Goal: Find specific page/section: Find specific page/section

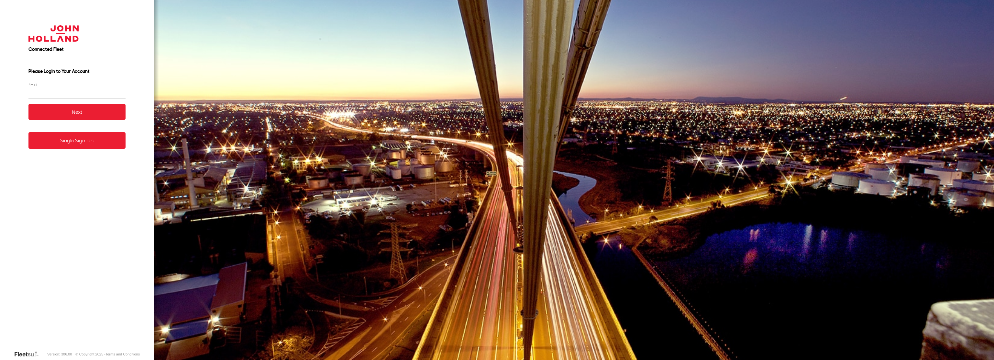
click at [58, 149] on form "Connected Fleet Please Login to Your Account Email Enter a valid login email ad…" at bounding box center [77, 183] width 117 height 334
click at [69, 141] on link "Single Sign-on" at bounding box center [76, 140] width 97 height 17
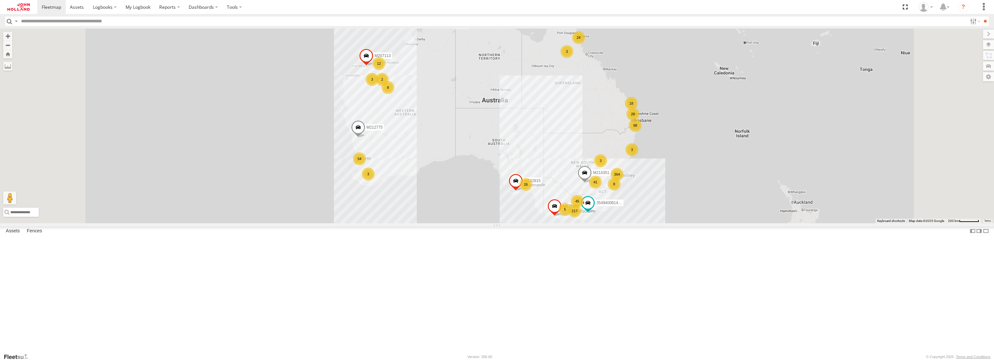
click at [822, 223] on div "364 98 217 3 26 45 24 41 M132915 54 3 12 8 28 18 M214351 5 M212775 8 3 3 354940…" at bounding box center [497, 125] width 994 height 194
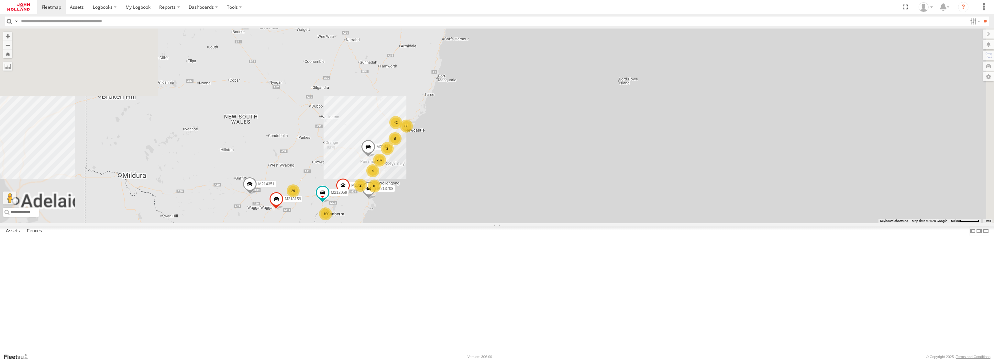
drag, startPoint x: 541, startPoint y: 125, endPoint x: 607, endPoint y: 285, distance: 173.4
click at [617, 223] on div "M212775 M135183 237 66 27 132 36 15 M132081 29 42 10 23 8 4 M214351 M215745 10 …" at bounding box center [497, 125] width 994 height 194
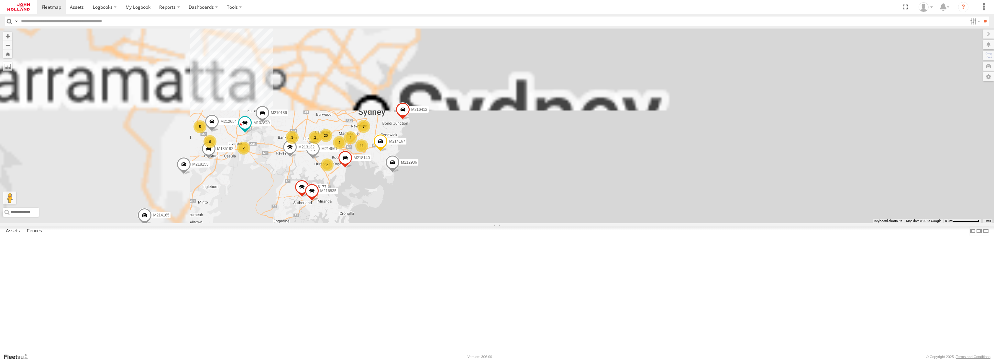
drag, startPoint x: 572, startPoint y: 164, endPoint x: 598, endPoint y: 310, distance: 148.0
click at [588, 223] on div "M212775 M135183 M132081 M214351 M215745 M134890 M213708 354940081433665 M129705…" at bounding box center [497, 125] width 994 height 194
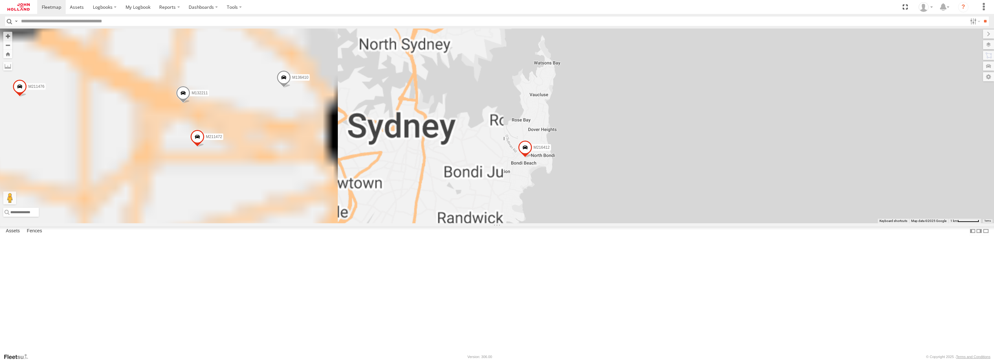
drag, startPoint x: 388, startPoint y: 180, endPoint x: 791, endPoint y: 270, distance: 412.7
click at [791, 223] on div "M212775 M135183 M132081 M214351 M215745 M134890 M213708 354940081433665 M129705…" at bounding box center [497, 125] width 994 height 194
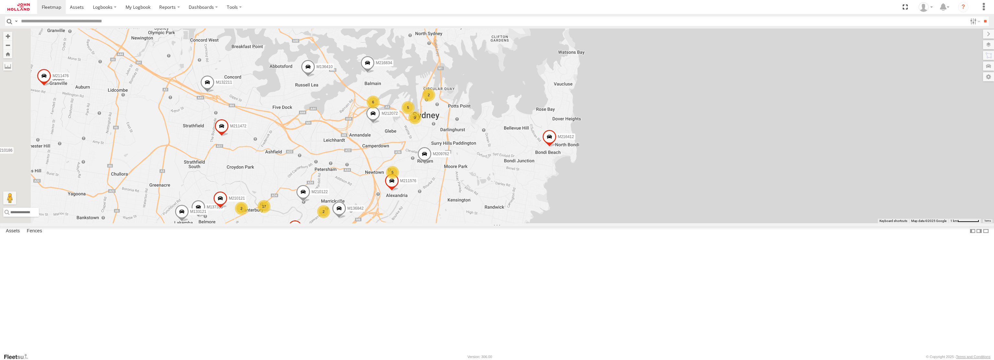
drag, startPoint x: 528, startPoint y: 303, endPoint x: 554, endPoint y: 298, distance: 26.6
click at [554, 223] on div "M212775 M135183 M132081 M214351 M215745 M134890 M213708 354940081433665 M129705…" at bounding box center [497, 125] width 994 height 194
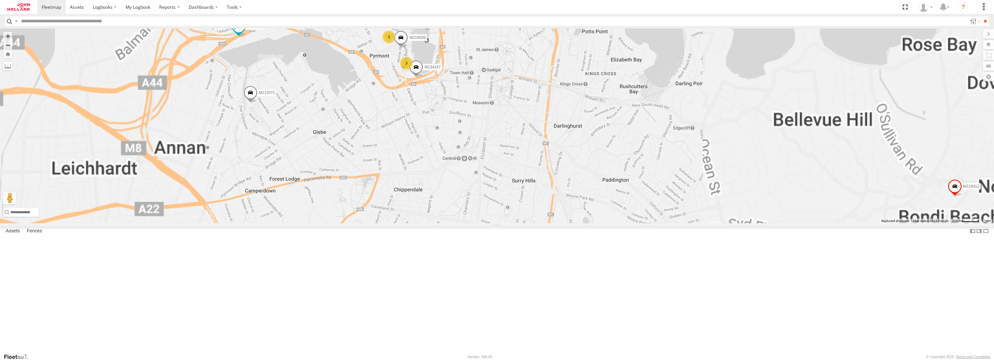
click at [423, 78] on span at bounding box center [416, 68] width 14 height 17
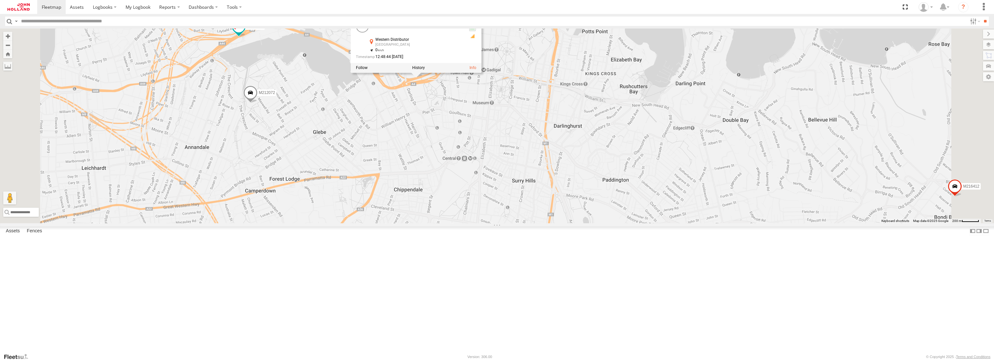
click at [609, 189] on div "M212775 M135183 M132081 M214351 M215745 M134890 M213708 354940081433665 M129705…" at bounding box center [497, 125] width 994 height 194
click at [245, 32] on span at bounding box center [239, 27] width 12 height 12
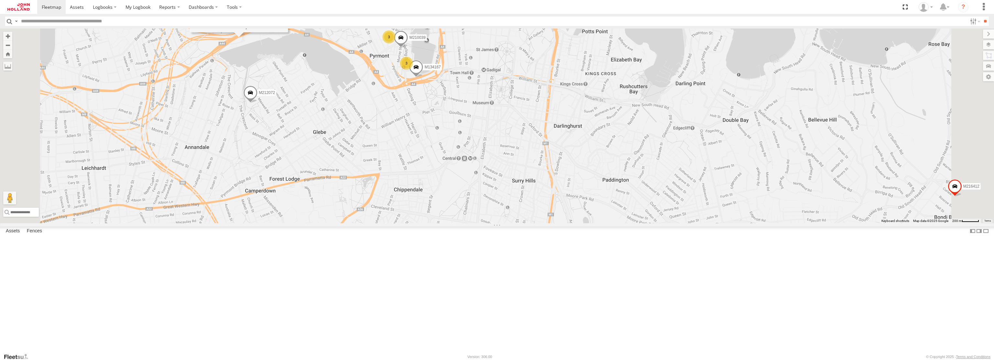
click at [419, 211] on div "M212775 M135183 M132081 M214351 M215745 M134890 M213708 354940081433665 M129705…" at bounding box center [497, 125] width 994 height 194
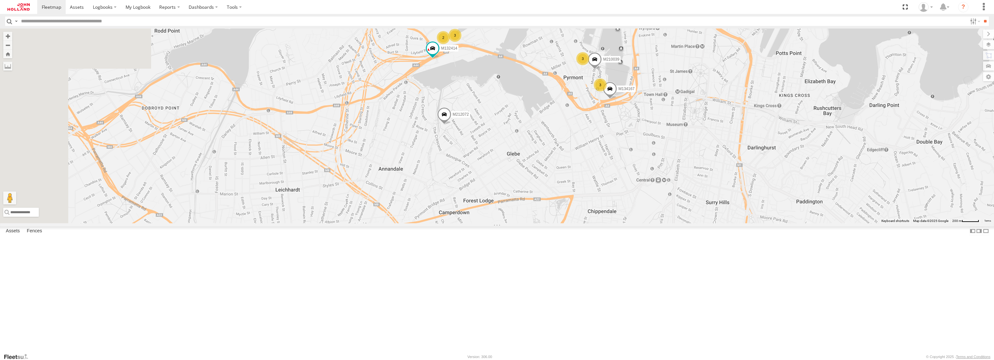
drag, startPoint x: 376, startPoint y: 142, endPoint x: 571, endPoint y: 164, distance: 195.7
click at [571, 164] on div "M212775 M135183 M132081 M214351 M215745 M134890 M213708 354940081433665 M129705…" at bounding box center [497, 125] width 994 height 194
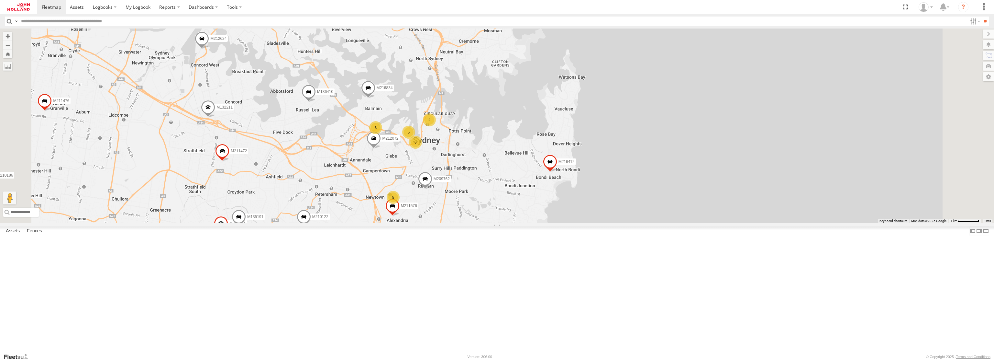
click at [250, 235] on span at bounding box center [245, 229] width 12 height 12
click at [303, 263] on span at bounding box center [296, 253] width 14 height 17
click at [432, 189] on span at bounding box center [425, 180] width 14 height 17
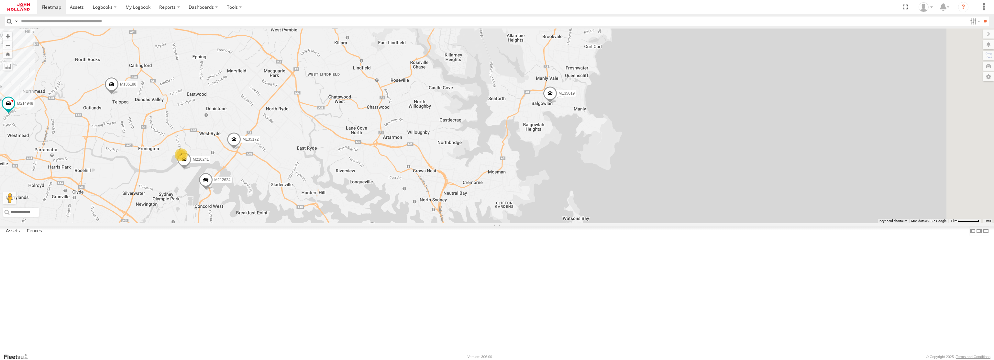
drag, startPoint x: 414, startPoint y: 234, endPoint x: 418, endPoint y: 375, distance: 141.2
click at [418, 359] on html at bounding box center [497, 180] width 994 height 360
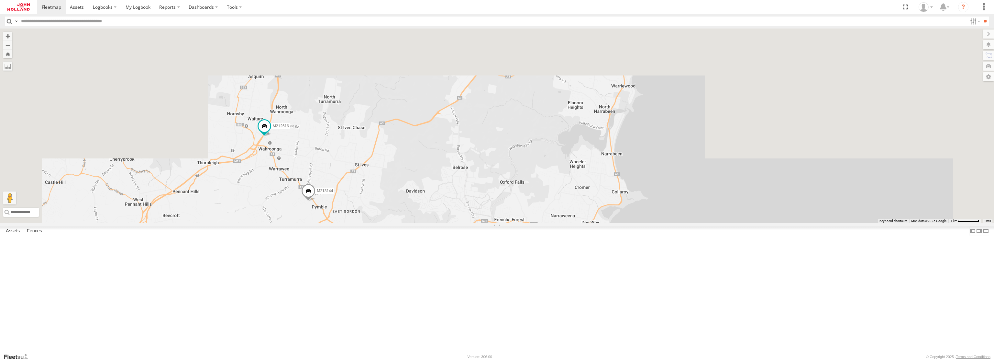
drag, startPoint x: 528, startPoint y: 160, endPoint x: 536, endPoint y: 375, distance: 214.8
click at [536, 359] on html at bounding box center [497, 180] width 994 height 360
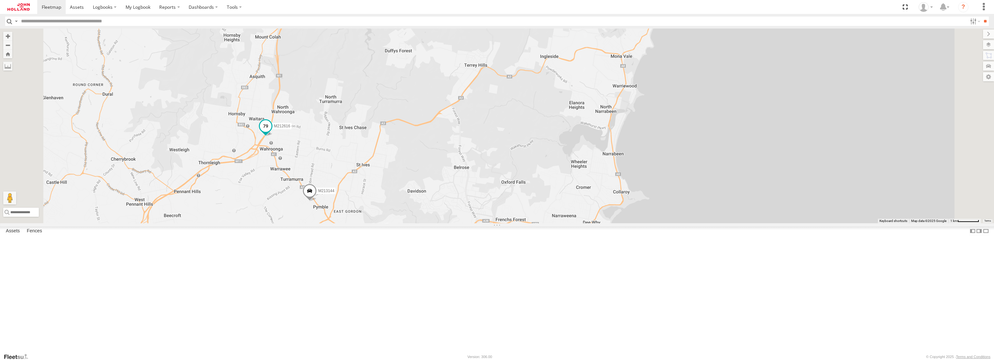
click at [272, 132] on span at bounding box center [266, 126] width 12 height 12
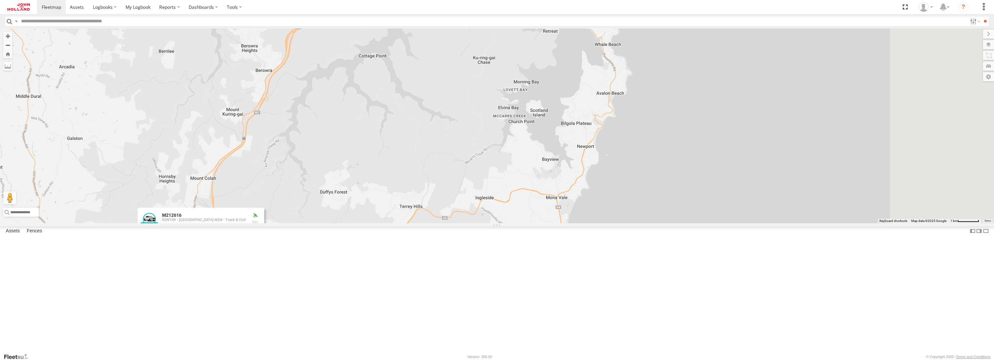
drag, startPoint x: 572, startPoint y: 176, endPoint x: 508, endPoint y: 318, distance: 155.6
click at [508, 223] on div "M212775 M135183 M132081 M214351 M215745 M134890 M213708 354940081433665 M129705…" at bounding box center [497, 125] width 994 height 194
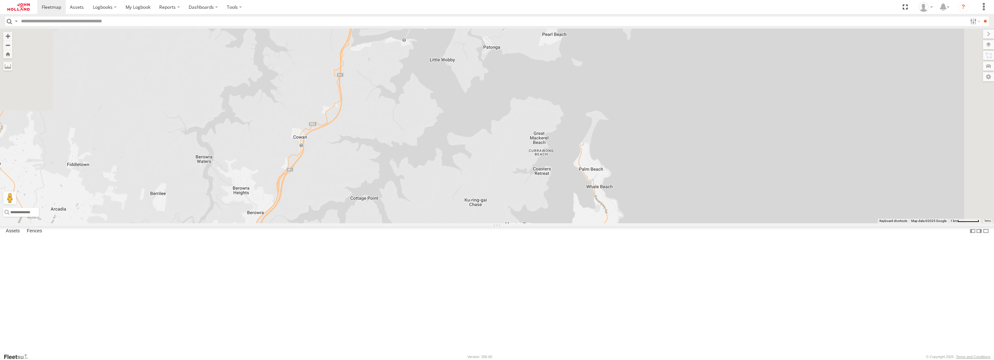
drag, startPoint x: 476, startPoint y: 159, endPoint x: 468, endPoint y: 290, distance: 131.6
click at [467, 223] on div "M212775 M135183 M132081 M214351 M215745 M134890 M213708 354940081433665 M129705…" at bounding box center [497, 125] width 994 height 194
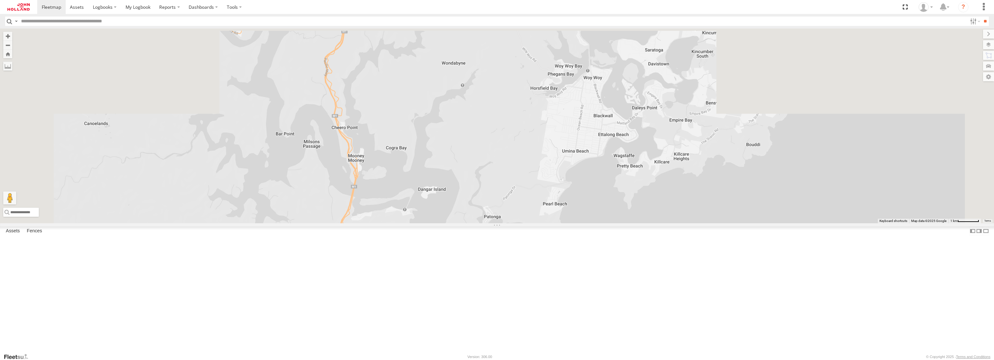
drag, startPoint x: 527, startPoint y: 157, endPoint x: 521, endPoint y: 305, distance: 147.7
click at [527, 223] on div "M212775 M135183 M132081 M214351 M215745 M134890 M213708 354940081433665 M129705…" at bounding box center [497, 125] width 994 height 194
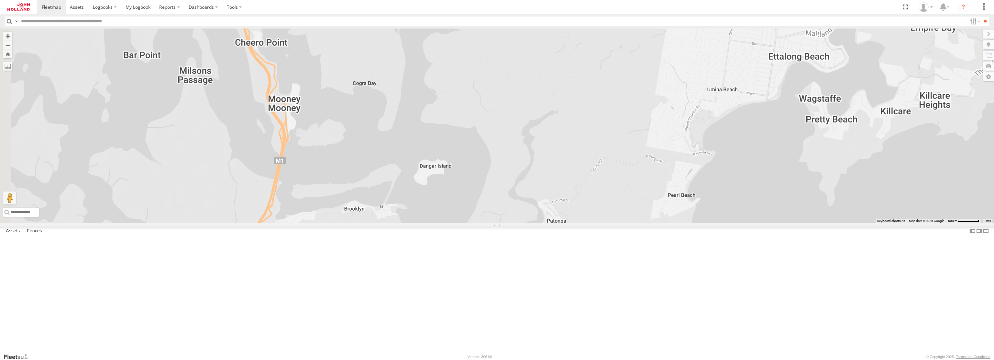
click at [524, 165] on div "M212775 M135183 M132081 M214351 M215745 M134890 M213708 354940081433665 M129705…" at bounding box center [497, 125] width 994 height 194
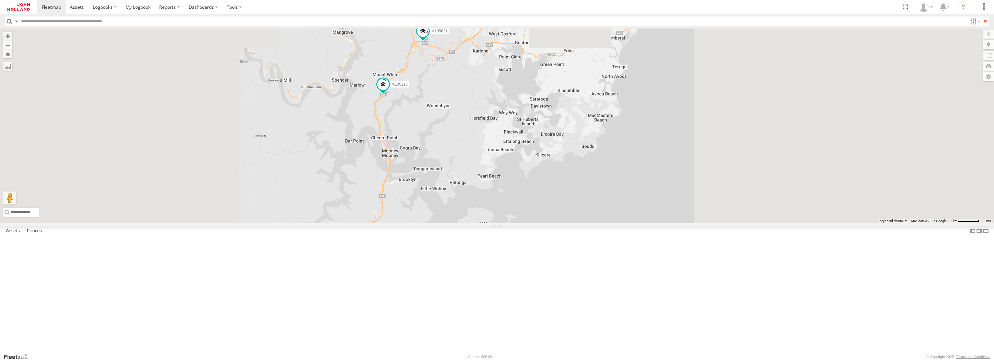
drag, startPoint x: 530, startPoint y: 162, endPoint x: 510, endPoint y: 219, distance: 61.1
click at [532, 223] on div "M212775 M135183 M132081 M214351 M215745 M134890 M213708 354940081433665 M129705…" at bounding box center [497, 125] width 994 height 194
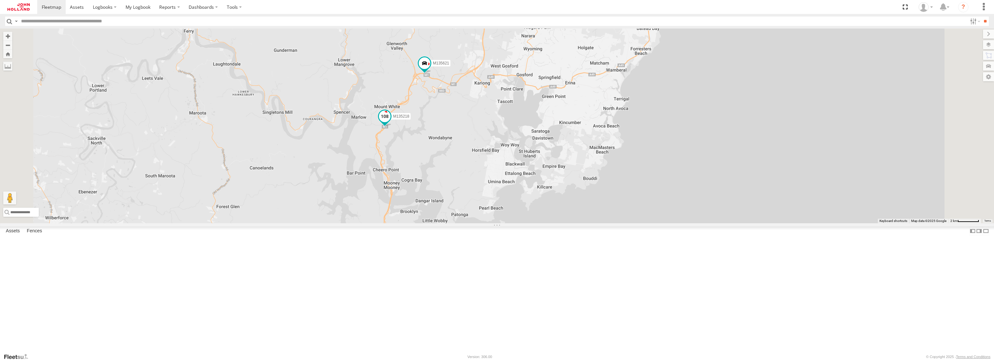
click at [391, 122] on span at bounding box center [385, 117] width 12 height 12
click at [572, 175] on div "M212775 M135183 M132081 M214351 M215745 M134890 M213708 354940081433665 M129705…" at bounding box center [497, 125] width 994 height 194
click at [430, 69] on span at bounding box center [425, 64] width 12 height 12
click at [580, 163] on div "M212775 M135183 M132081 M214351 M215745 M134890 M213708 354940081433665 M129705…" at bounding box center [497, 125] width 994 height 194
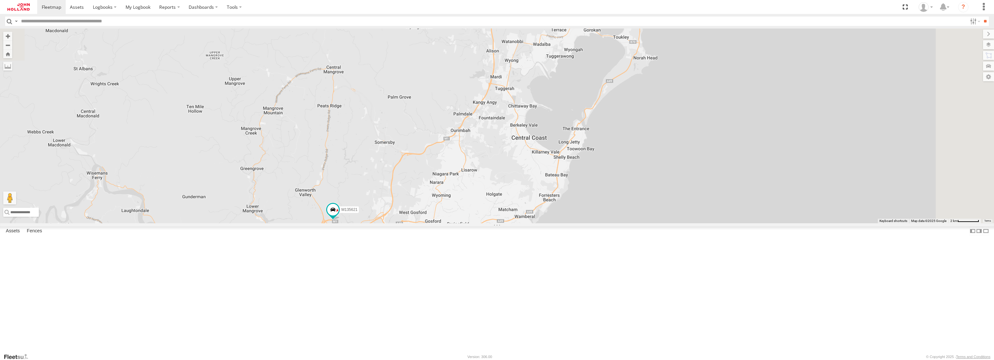
drag, startPoint x: 664, startPoint y: 135, endPoint x: 573, endPoint y: 287, distance: 177.6
click at [572, 223] on div "M212775 M135183 M132081 M214351 M215745 M134890 M213708 354940081433665 M129705…" at bounding box center [497, 125] width 994 height 194
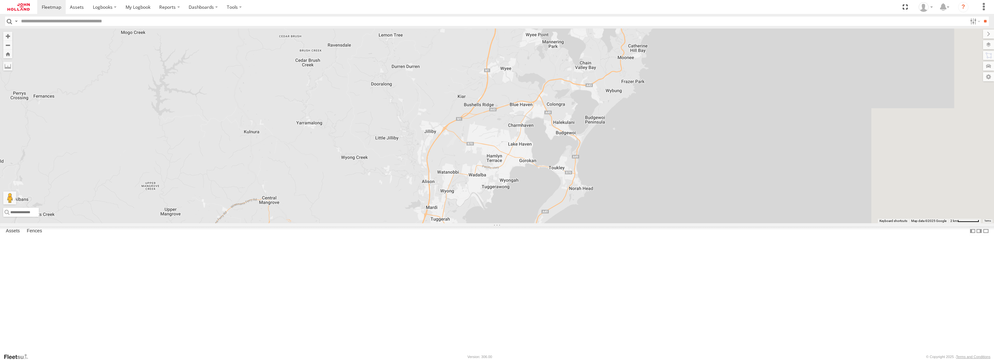
drag, startPoint x: 641, startPoint y: 124, endPoint x: 656, endPoint y: 163, distance: 41.7
click at [577, 223] on div "M212775 M135183 M132081 M214351 M215745 M134890 M213708 354940081433665 M129705…" at bounding box center [497, 125] width 994 height 194
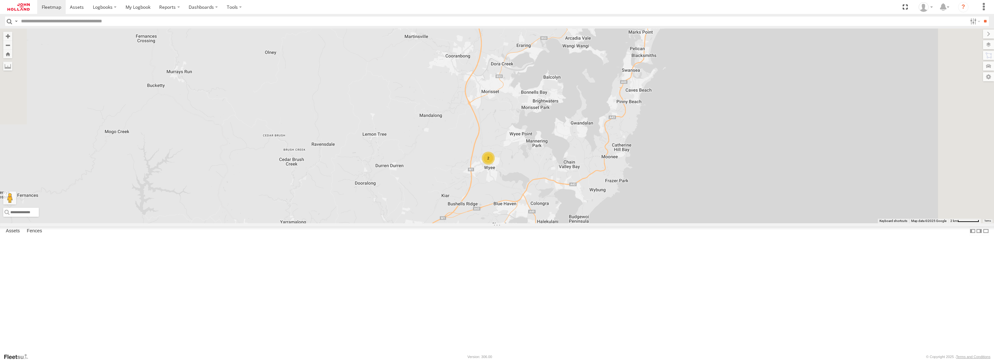
drag, startPoint x: 677, startPoint y: 113, endPoint x: 661, endPoint y: 214, distance: 102.0
click at [661, 214] on div "M212775 M135183 M132081 M214351 M215745 M134890 M213708 354940081433665 M129705…" at bounding box center [497, 125] width 994 height 194
click at [495, 164] on div "2" at bounding box center [488, 157] width 13 height 13
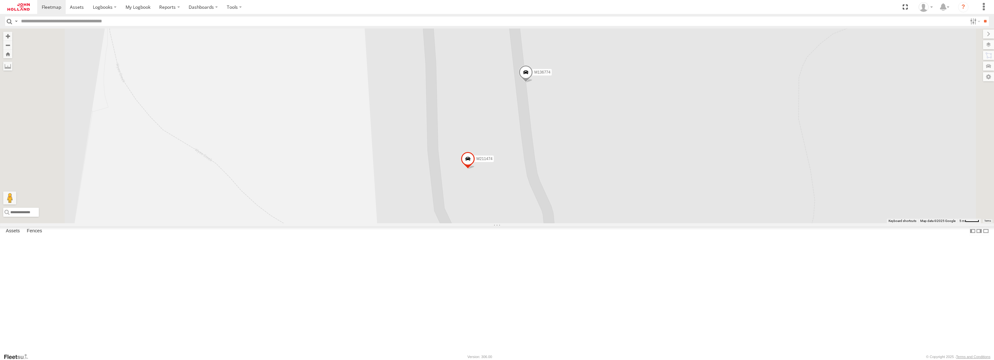
click at [665, 192] on div "M212775 M135183 M132081 M214351 M215745 M134890 M213708 354940081433665 M129705…" at bounding box center [497, 125] width 994 height 194
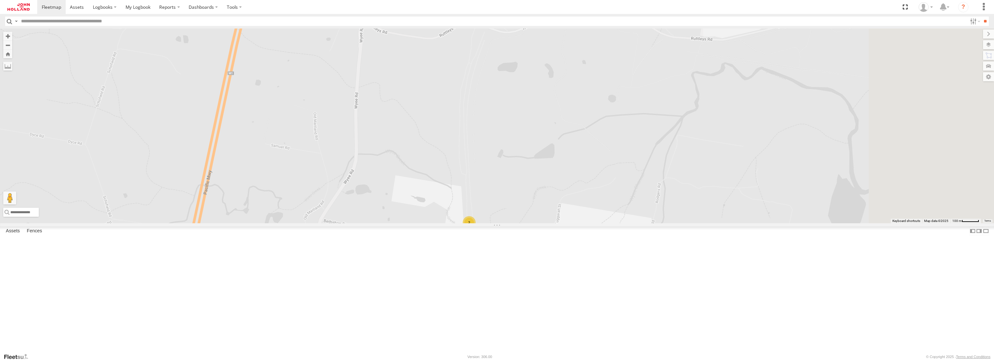
drag, startPoint x: 735, startPoint y: 173, endPoint x: 645, endPoint y: 268, distance: 130.9
click at [645, 223] on div "M212775 M135183 M132081 M214351 M215745 M134890 M213708 354940081433665 M129705…" at bounding box center [497, 125] width 994 height 194
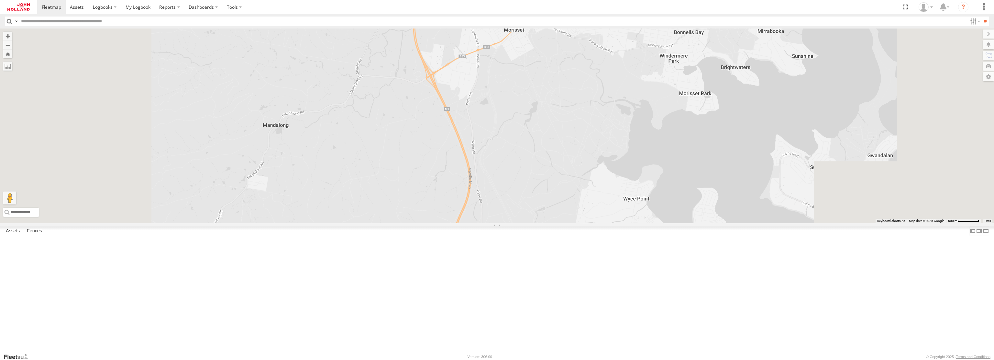
drag, startPoint x: 669, startPoint y: 141, endPoint x: 648, endPoint y: 250, distance: 110.5
click at [648, 223] on div "M212775 M135183 M132081 M214351 M215745 M134890 M213708 354940081433665 M129705…" at bounding box center [497, 125] width 994 height 194
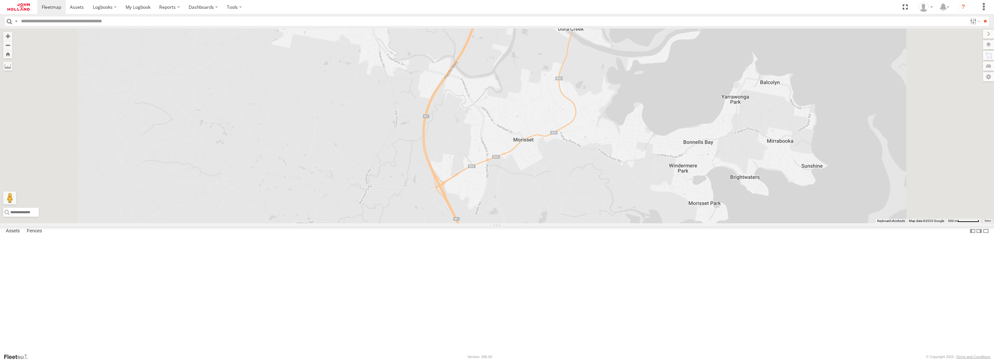
drag, startPoint x: 656, startPoint y: 134, endPoint x: 665, endPoint y: 248, distance: 114.0
click at [665, 223] on div "M212775 M135183 M132081 M214351 M215745 M134890 M213708 354940081433665 M129705…" at bounding box center [497, 125] width 994 height 194
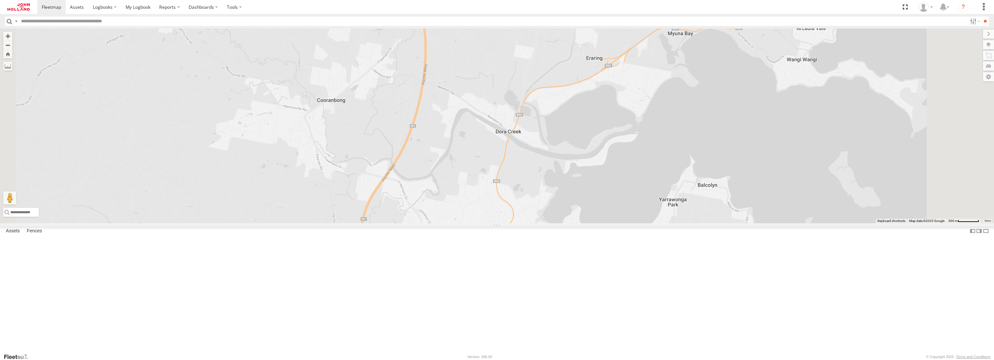
drag, startPoint x: 655, startPoint y: 138, endPoint x: 592, endPoint y: 242, distance: 121.3
click at [592, 223] on div "M212775 M135183 M132081 M214351 M215745 M134890 M213708 354940081433665 M129705…" at bounding box center [497, 125] width 994 height 194
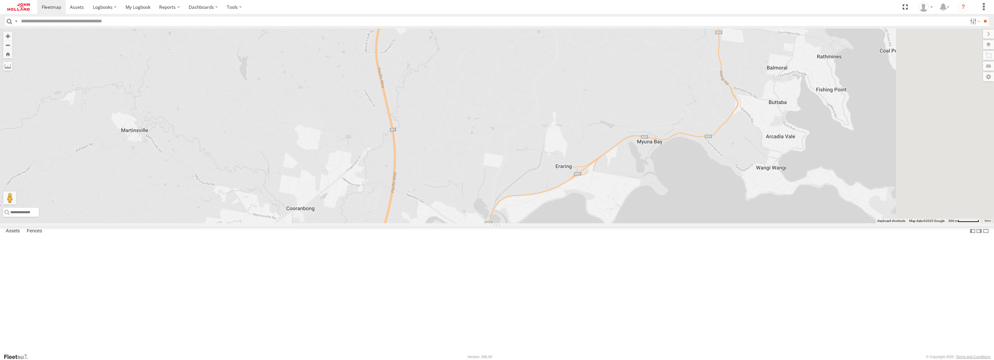
drag, startPoint x: 727, startPoint y: 137, endPoint x: 697, endPoint y: 246, distance: 112.5
click at [697, 223] on div "M212775 M135183 M132081 M214351 M215745 M134890 M213708 354940081433665 M129705…" at bounding box center [497, 125] width 994 height 194
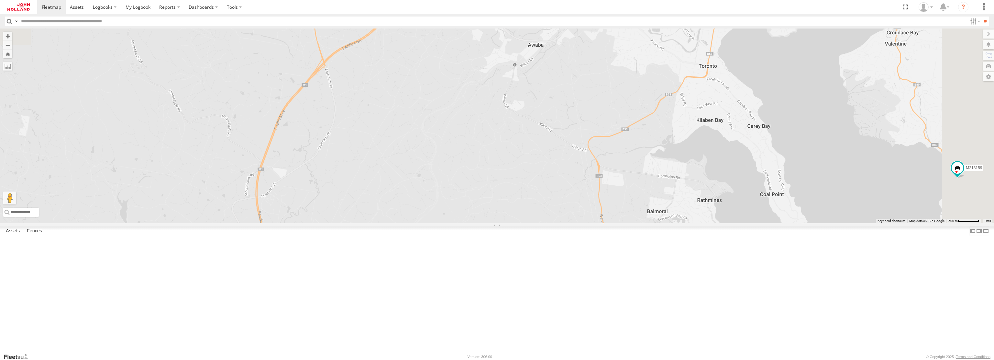
drag, startPoint x: 781, startPoint y: 111, endPoint x: 663, endPoint y: 269, distance: 198.0
click at [663, 223] on div "M212775 M135183 M132081 M214351 M215745 M134890 M213708 354940081433665 M129705…" at bounding box center [497, 125] width 994 height 194
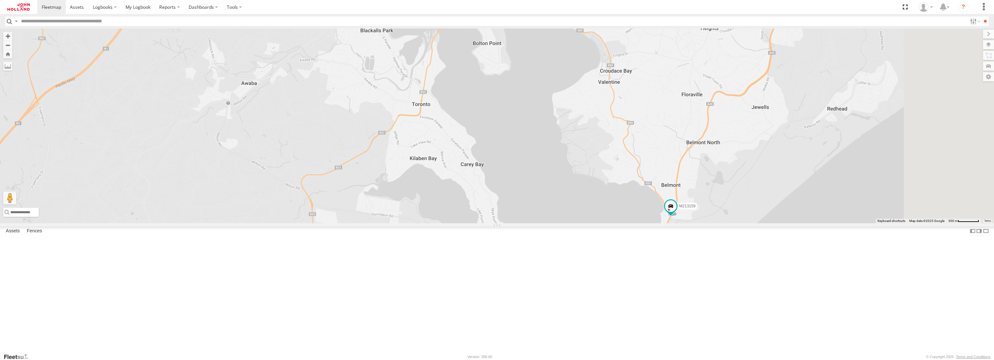
drag, startPoint x: 683, startPoint y: 155, endPoint x: 396, endPoint y: 178, distance: 288.7
click at [396, 178] on div "M212775 M135183 M132081 M214351 M215745 M134890 M213708 354940081433665 M129705…" at bounding box center [497, 125] width 994 height 194
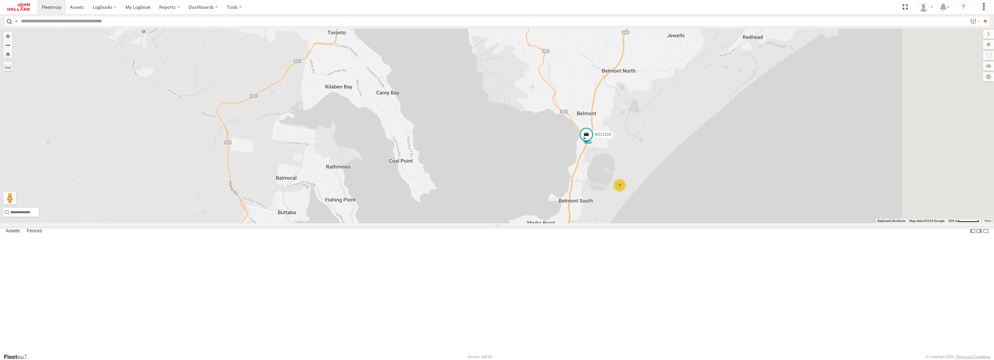
drag, startPoint x: 954, startPoint y: 213, endPoint x: 870, endPoint y: 142, distance: 110.0
click at [870, 142] on div "M212775 M135183 M132081 M214351 M215745 M134890 M213708 354940081433665 M129705…" at bounding box center [497, 125] width 994 height 194
click at [592, 140] on span at bounding box center [587, 135] width 12 height 12
click at [761, 209] on div "M212775 M135183 M132081 M214351 M215745 M134890 M213708 354940081433665 M129705…" at bounding box center [497, 125] width 994 height 194
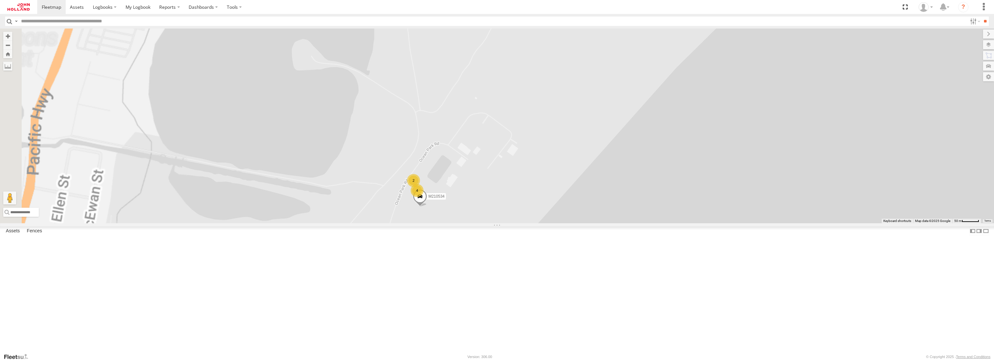
drag, startPoint x: 589, startPoint y: 234, endPoint x: 621, endPoint y: 214, distance: 37.3
click at [647, 159] on div "M212775 M135183 M132081 M214351 M215745 M134890 M213708 354940081433665 M129705…" at bounding box center [497, 125] width 994 height 194
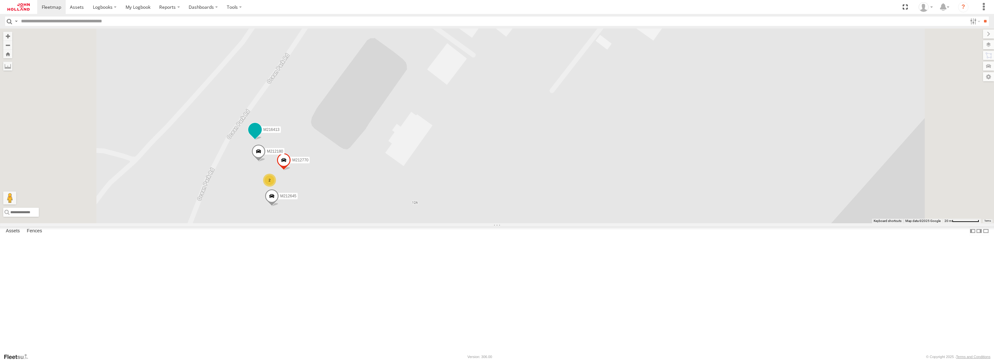
click at [261, 136] on span at bounding box center [255, 130] width 12 height 12
click at [474, 202] on div "M212775 M135183 M132081 M214351 M215745 M134890 M213708 354940081433665 M129705…" at bounding box center [497, 125] width 994 height 194
click at [261, 136] on span at bounding box center [255, 130] width 12 height 12
click at [433, 167] on div "M212775 M135183 M132081 M214351 M215745 M134890 M213708 354940081433665 M129705…" at bounding box center [497, 125] width 994 height 194
click at [266, 162] on span at bounding box center [259, 152] width 14 height 17
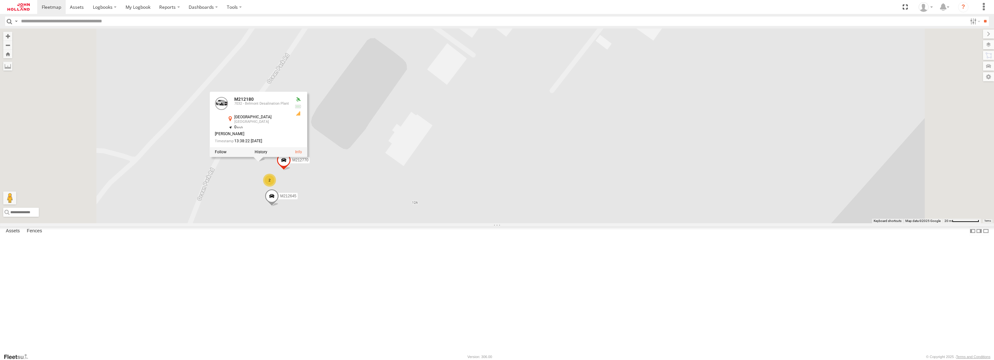
click at [515, 215] on div "M212775 M135183 M132081 M214351 M215745 M134890 M213708 354940081433665 M129705…" at bounding box center [497, 125] width 994 height 194
click at [501, 223] on div "M212775 M135183 M132081 M214351 M215745 M134890 M213708 354940081433665 M129705…" at bounding box center [497, 125] width 994 height 194
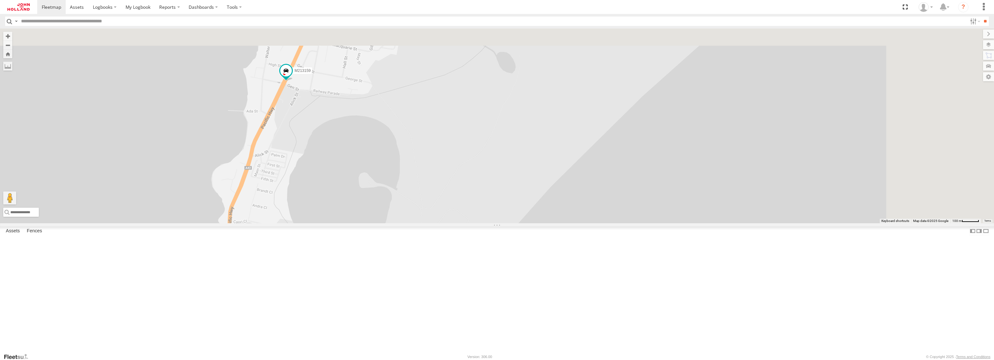
drag, startPoint x: 725, startPoint y: 175, endPoint x: 654, endPoint y: 298, distance: 142.0
click at [654, 223] on div "M212775 M135183 M132081 M214351 M215745 M134890 M213708 354940081433665 M129705…" at bounding box center [497, 125] width 994 height 194
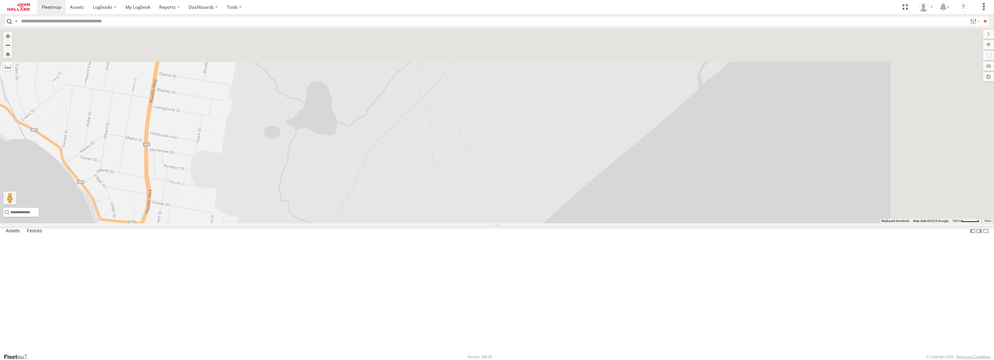
drag, startPoint x: 694, startPoint y: 138, endPoint x: 550, endPoint y: 296, distance: 214.2
click at [550, 223] on div "M212775 M135183 M132081 M214351 M215745 M134890 M213708 354940081433665 M129705…" at bounding box center [497, 125] width 994 height 194
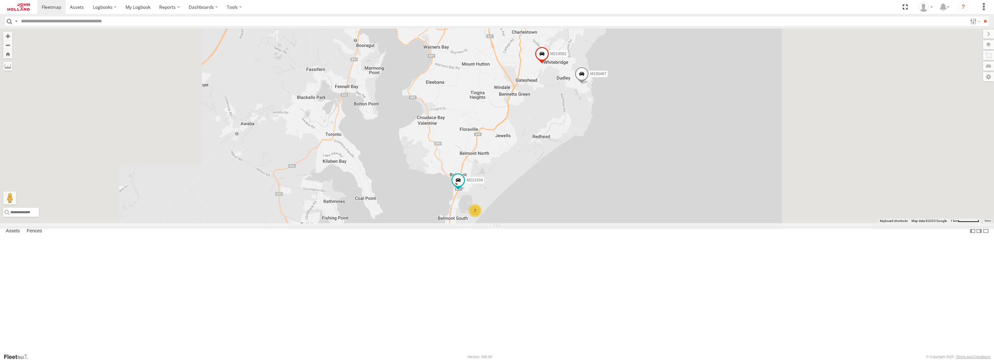
drag, startPoint x: 682, startPoint y: 160, endPoint x: 621, endPoint y: 375, distance: 223.2
click at [621, 359] on html at bounding box center [497, 180] width 994 height 360
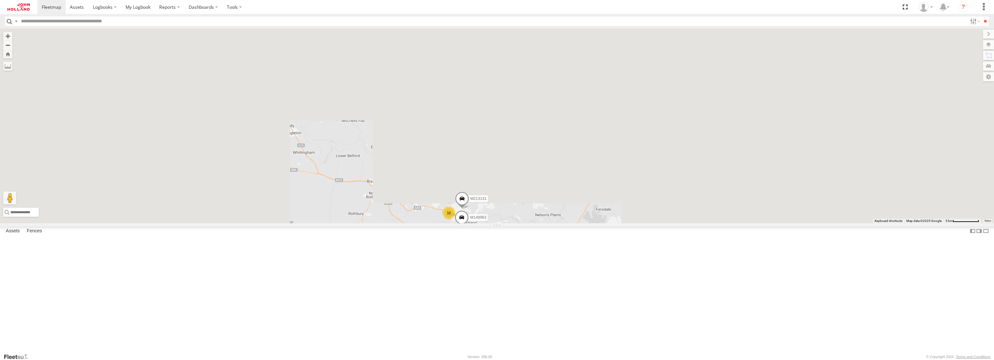
drag, startPoint x: 730, startPoint y: 131, endPoint x: 676, endPoint y: 344, distance: 219.7
click at [676, 352] on body at bounding box center [497, 180] width 994 height 360
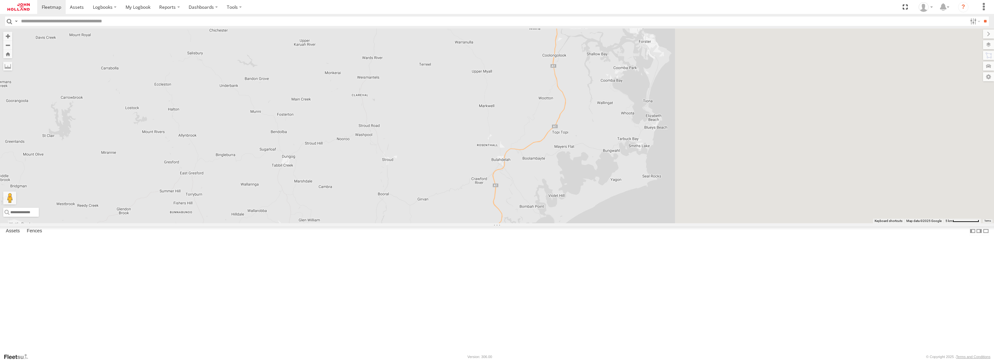
drag, startPoint x: 731, startPoint y: 185, endPoint x: 464, endPoint y: 272, distance: 280.6
click at [454, 223] on div "M212775 M135183 M132081 M214351 M215745 M134890 M213708 354940081433665 M129705…" at bounding box center [497, 125] width 994 height 194
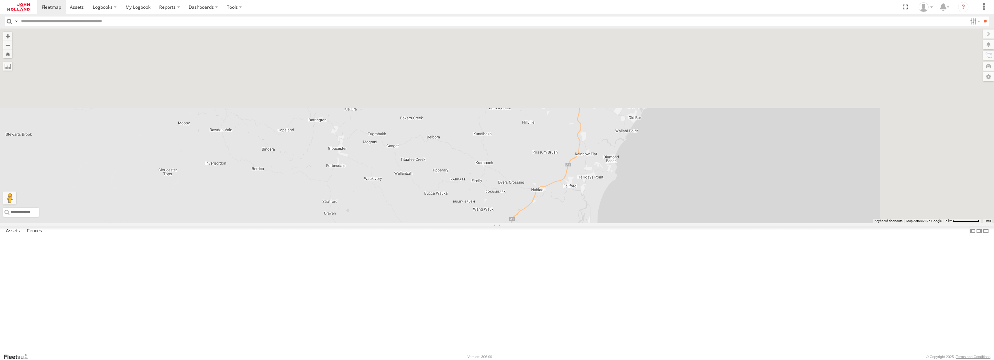
drag, startPoint x: 721, startPoint y: 145, endPoint x: 682, endPoint y: 349, distance: 207.6
click at [682, 223] on div "M212775 M135183 M132081 M214351 M215745 M134890 M213708 354940081433665 M129705…" at bounding box center [497, 125] width 994 height 194
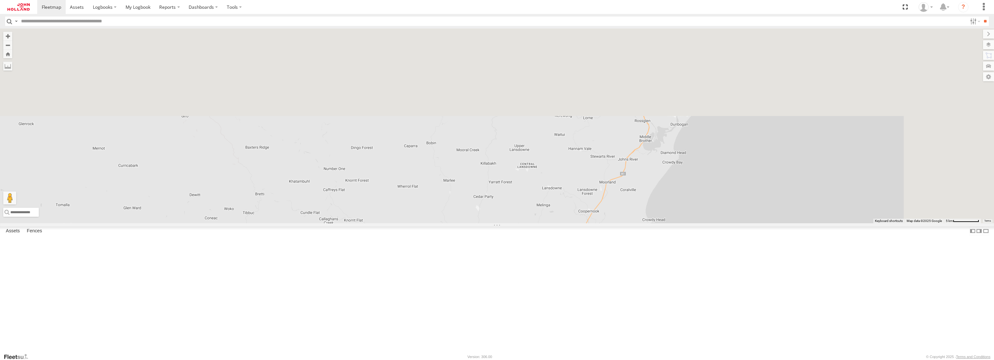
drag, startPoint x: 739, startPoint y: 164, endPoint x: 665, endPoint y: 356, distance: 206.2
click at [665, 356] on body at bounding box center [497, 180] width 994 height 360
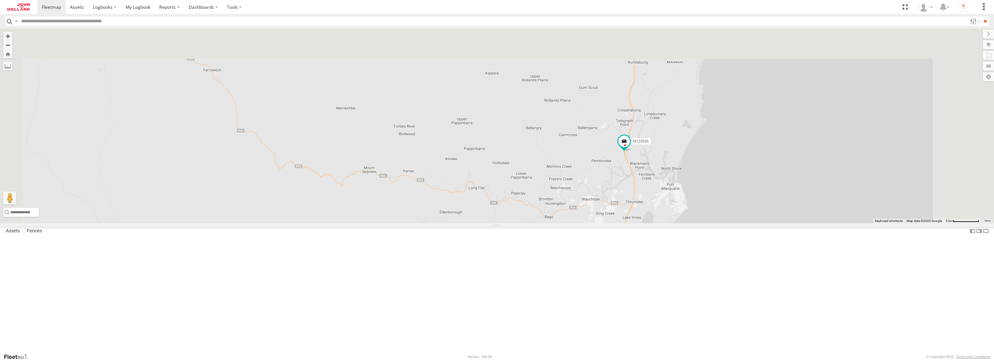
drag, startPoint x: 745, startPoint y: 151, endPoint x: 683, endPoint y: 339, distance: 197.3
click at [687, 223] on div "M212775 M135183 M132081 M214351 M215745 M134890 M213708 354940081433665 M129705…" at bounding box center [497, 125] width 994 height 194
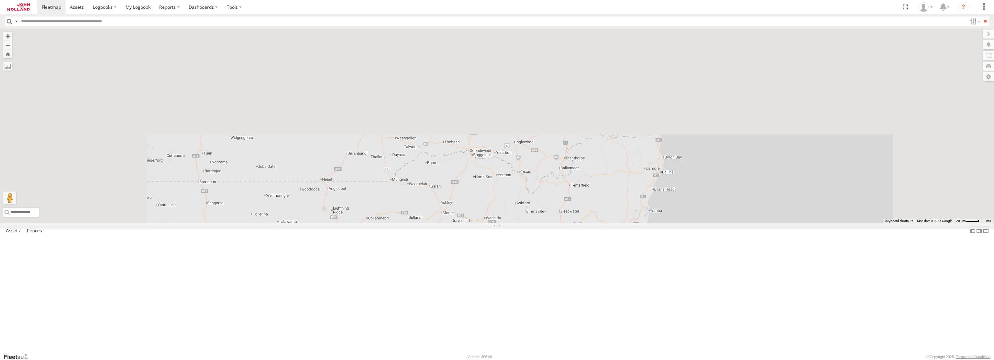
drag, startPoint x: 829, startPoint y: 125, endPoint x: 791, endPoint y: 318, distance: 196.2
click at [792, 223] on div "M212775 M135183 M132081 M214351 M215745 M134890 M213708 354940081433665 M129705…" at bounding box center [497, 125] width 994 height 194
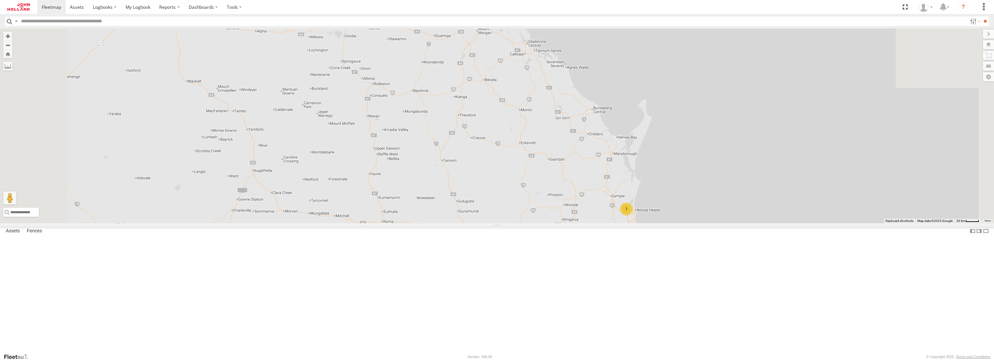
drag, startPoint x: 791, startPoint y: 97, endPoint x: 798, endPoint y: 294, distance: 197.2
click at [798, 223] on div "M212775 M135183 M132081 M214351 M215745 M134890 M213708 354940081433665 M129705…" at bounding box center [497, 125] width 994 height 194
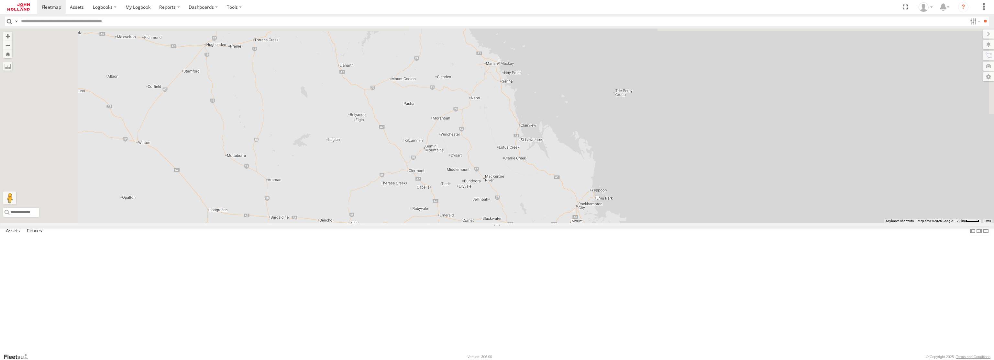
drag, startPoint x: 661, startPoint y: 141, endPoint x: 754, endPoint y: 314, distance: 196.5
click at [754, 223] on div "M212775 M135183 M132081 M214351 M215745 M134890 M213708 354940081433665 M129705…" at bounding box center [497, 125] width 994 height 194
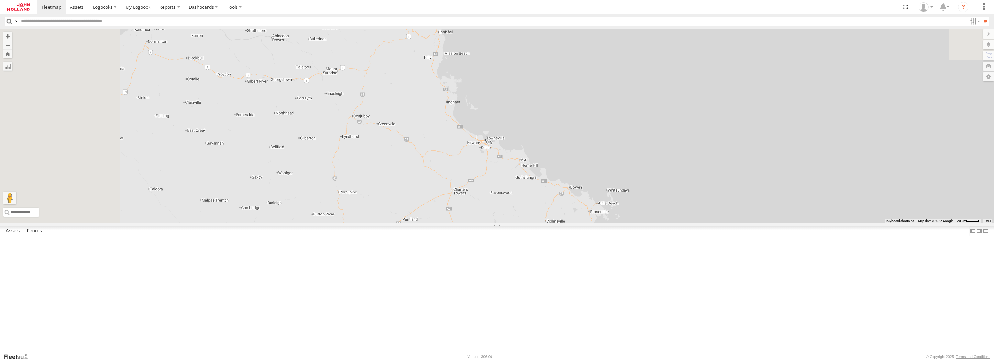
drag, startPoint x: 631, startPoint y: 152, endPoint x: 759, endPoint y: 342, distance: 229.5
click at [757, 223] on div "M212775 M135183 M132081 M214351 M215745 M134890 M213708 354940081433665 M129705…" at bounding box center [497, 125] width 994 height 194
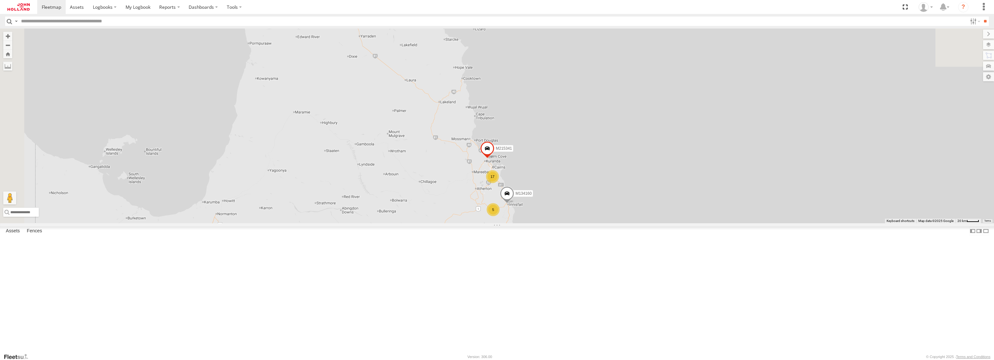
drag, startPoint x: 622, startPoint y: 176, endPoint x: 695, endPoint y: 349, distance: 186.7
click at [694, 223] on div "M212775 M135183 M132081 M214351 M215745 M134890 M213708 354940081433665 M129705…" at bounding box center [497, 125] width 994 height 194
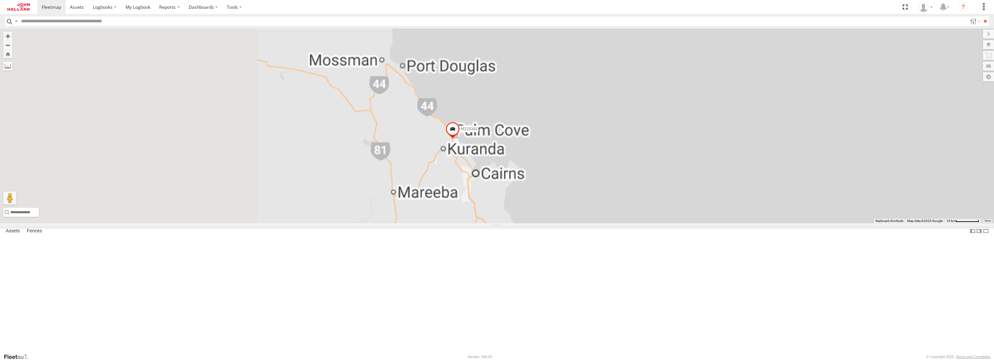
drag, startPoint x: 345, startPoint y: 220, endPoint x: 769, endPoint y: 237, distance: 424.0
click at [769, 223] on div "M212775 M135183 M132081 M214351 M215745 M134890 M213708 354940081433665 M129705…" at bounding box center [497, 125] width 994 height 194
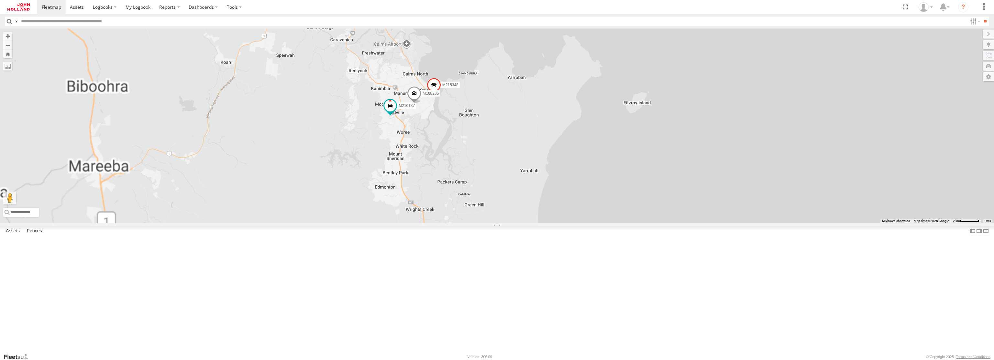
drag, startPoint x: 502, startPoint y: 217, endPoint x: 594, endPoint y: 270, distance: 106.0
click at [594, 223] on div "M212775 M135183 M132081 M214351 M215745 M134890 M213708 354940081433665 M129705…" at bounding box center [497, 125] width 994 height 194
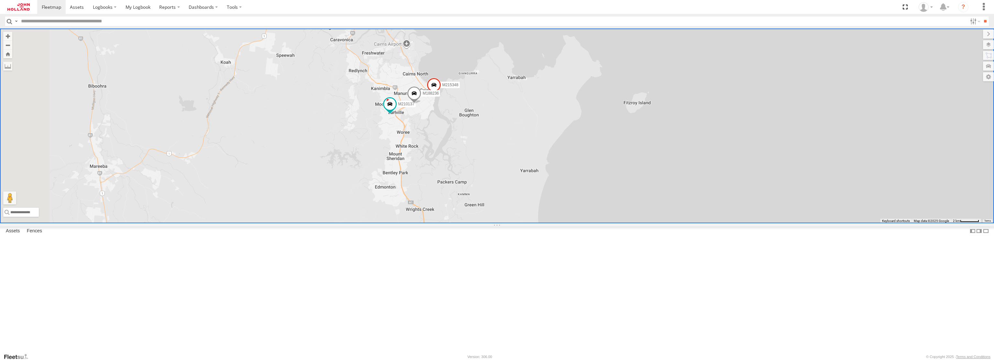
click at [94, 21] on input "text" at bounding box center [492, 21] width 949 height 9
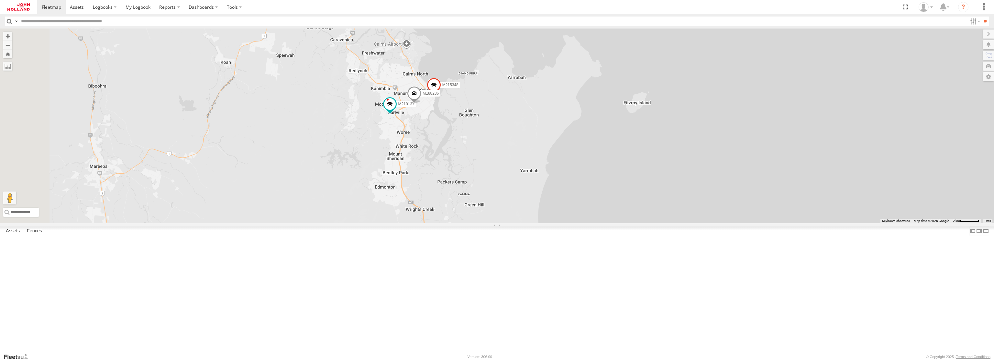
paste input "*******"
type input "*******"
click at [982, 17] on input "**" at bounding box center [985, 21] width 7 height 9
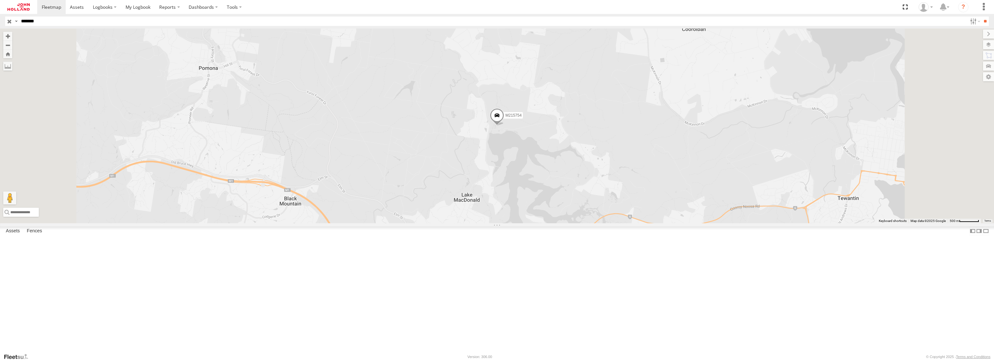
click at [504, 126] on span at bounding box center [497, 116] width 14 height 17
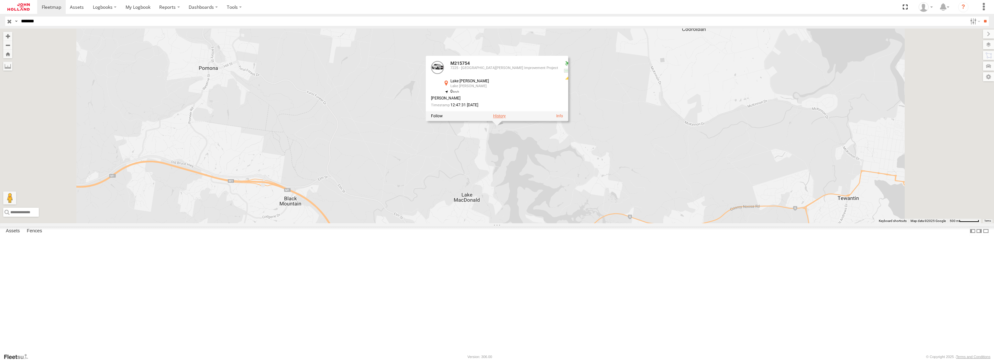
click at [506, 118] on label at bounding box center [499, 116] width 13 height 5
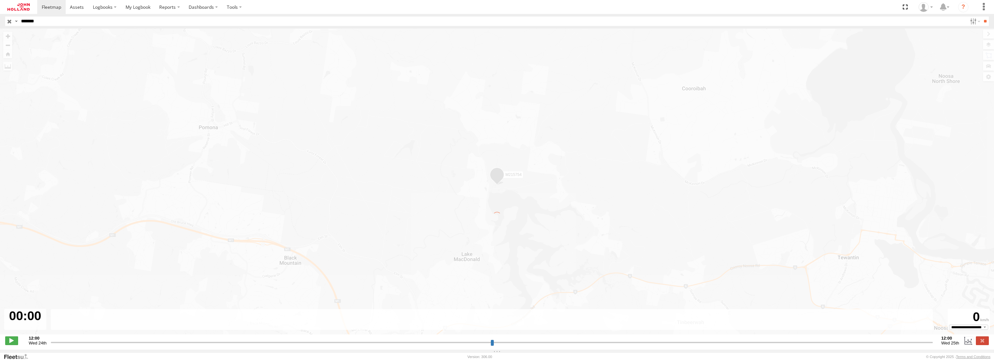
type input "**********"
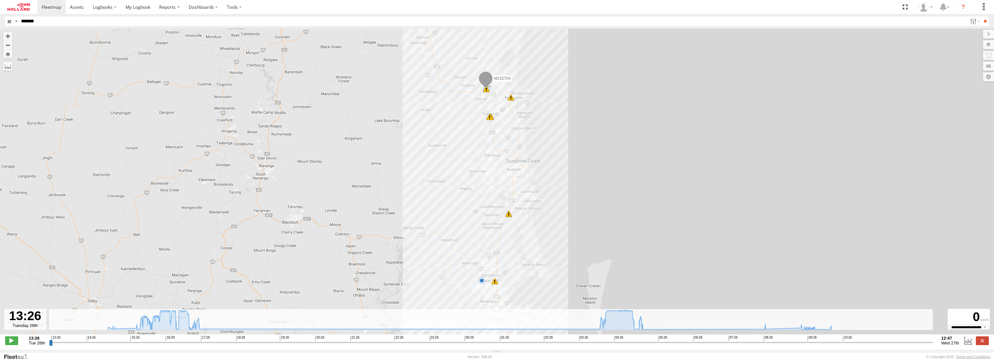
click at [509, 216] on span at bounding box center [509, 213] width 6 height 6
click at [496, 286] on div "M215754 16:11 Tue 16:11 Tue 16:42 Tue 16:42 Tue 17:16 Tue 6 11 9 15 Harsh Right…" at bounding box center [497, 184] width 994 height 312
click at [495, 284] on div "15" at bounding box center [495, 281] width 6 height 6
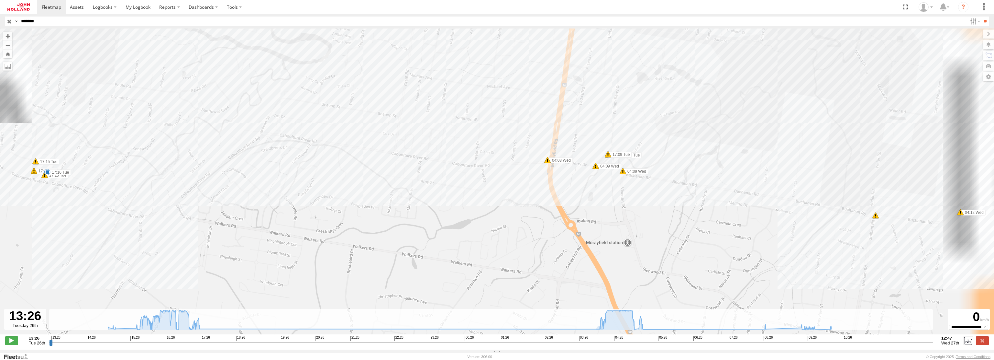
click at [547, 163] on span at bounding box center [547, 160] width 6 height 6
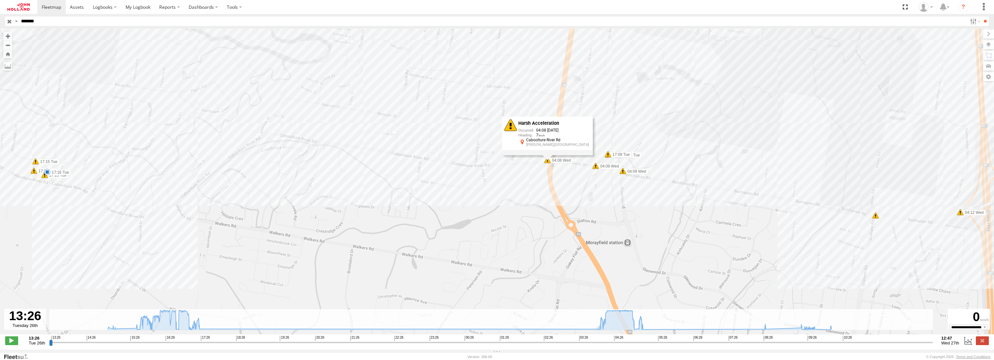
click at [594, 168] on span at bounding box center [596, 165] width 6 height 6
click at [621, 173] on span at bounding box center [623, 171] width 6 height 6
click at [602, 211] on div "M215754 16:11 Tue 16:11 Tue 16:42 Tue 16:42 Tue 17:16 Tue 5 17:08 Tue 17:09 Tue…" at bounding box center [497, 184] width 994 height 312
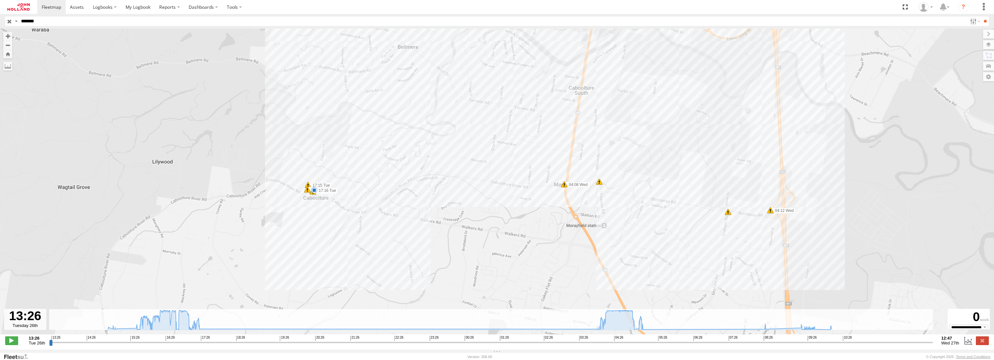
click at [315, 193] on span at bounding box center [314, 190] width 6 height 6
click at [321, 207] on div "M215754 16:11 Tue 16:11 Tue 16:42 Tue 16:42 Tue 17:16 Tue 17:15 Tue 17:15 Tue 1…" at bounding box center [497, 184] width 994 height 312
click at [308, 193] on span at bounding box center [307, 189] width 6 height 6
click at [312, 197] on div "M215754 16:11 Tue 16:11 Tue 16:42 Tue 16:42 Tue 17:16 Tue 17:15 Tue 17:15 Tue 1…" at bounding box center [497, 184] width 994 height 312
click at [308, 185] on span at bounding box center [308, 185] width 6 height 6
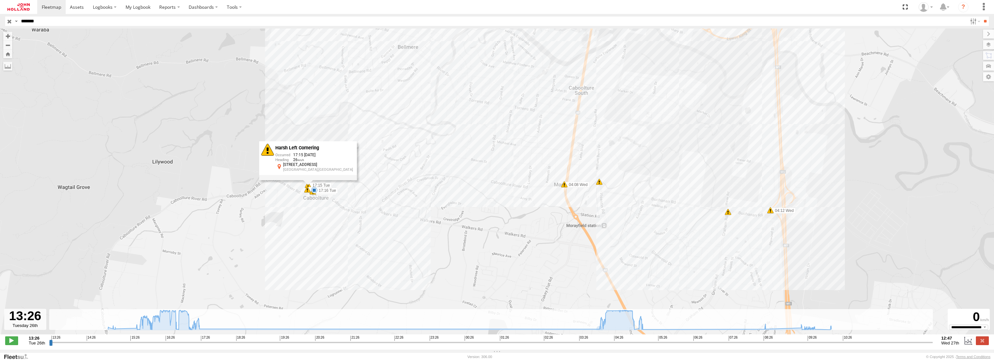
click at [429, 228] on div "M215754 16:11 Tue 16:11 Tue 16:42 Tue 16:42 Tue 17:16 Tue 17:15 Tue 17:15 Tue 1…" at bounding box center [497, 184] width 994 height 312
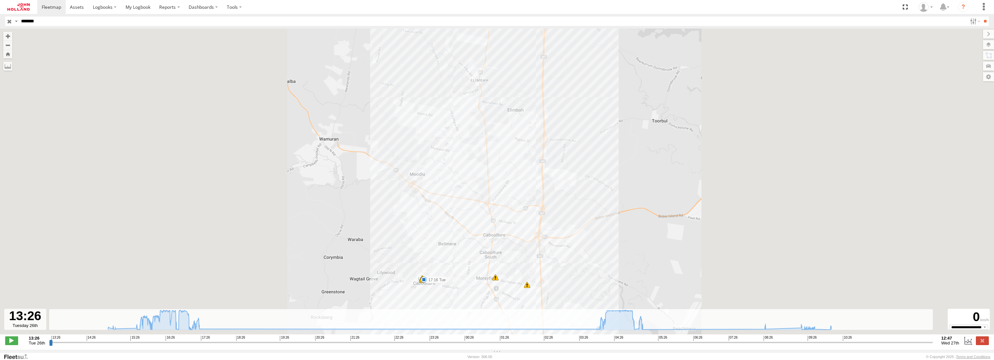
drag, startPoint x: 561, startPoint y: 158, endPoint x: 564, endPoint y: 299, distance: 141.8
click at [558, 313] on div "To navigate the map with touch gestures double-tap and hold your finger on the …" at bounding box center [497, 188] width 994 height 321
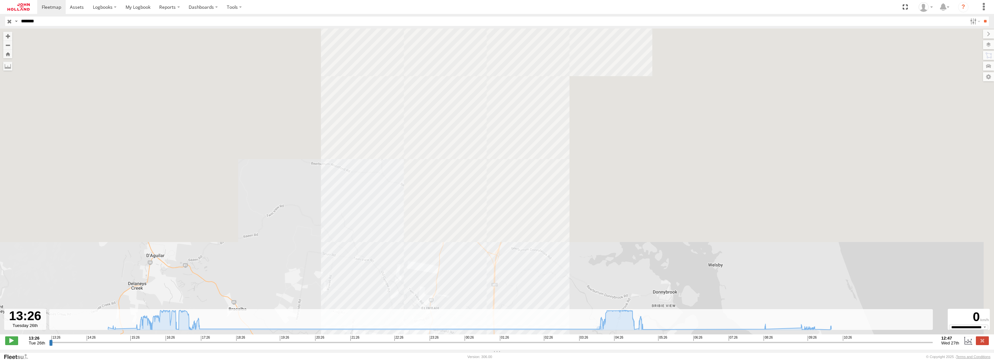
drag, startPoint x: 593, startPoint y: 173, endPoint x: 560, endPoint y: 280, distance: 111.8
click at [549, 314] on div "To navigate the map with touch gestures double-tap and hold your finger on the …" at bounding box center [497, 188] width 994 height 321
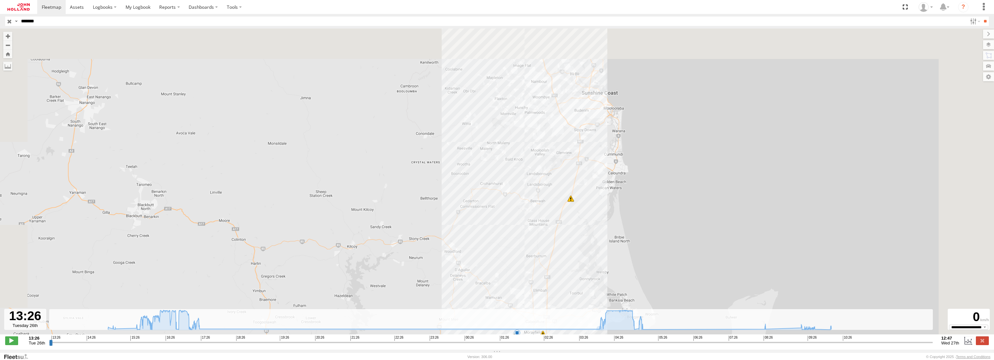
drag, startPoint x: 582, startPoint y: 172, endPoint x: 570, endPoint y: 240, distance: 69.0
click at [570, 248] on div "M215754 16:11 Tue 16:11 Tue 16:42 Tue 16:42 Tue 17:16 Tue 17:15 Tue 17:15 Tue 1…" at bounding box center [497, 184] width 994 height 312
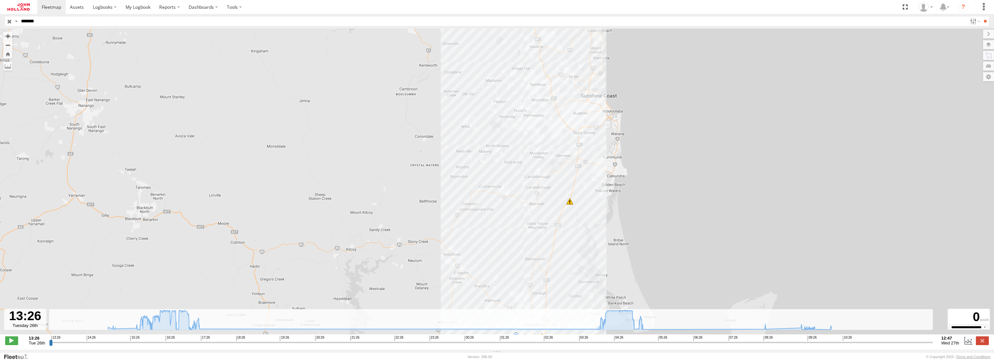
click at [571, 204] on span at bounding box center [570, 201] width 6 height 6
click at [589, 217] on div "M215754 16:11 Tue 16:11 Tue 16:42 Tue 16:42 Tue 17:16 Tue 17:15 Tue 17:15 Tue 1…" at bounding box center [497, 184] width 994 height 312
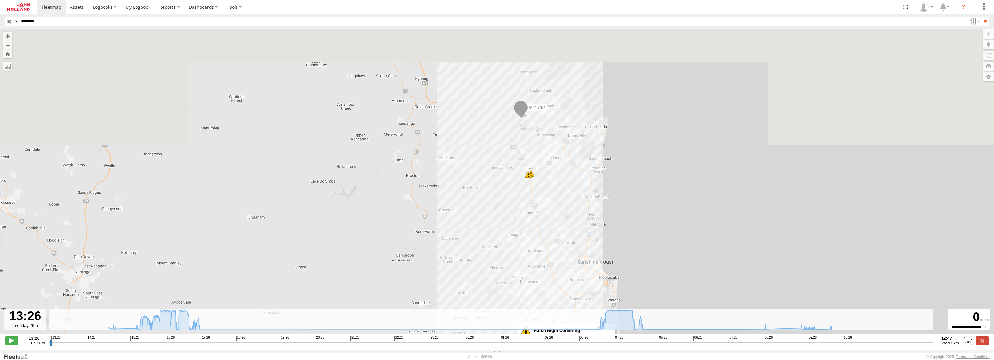
drag, startPoint x: 622, startPoint y: 119, endPoint x: 616, endPoint y: 297, distance: 178.5
click at [616, 297] on div "M215754 16:11 Tue 16:11 Tue 16:42 Tue 16:42 Tue 17:16 Tue 17:15 Tue 17:15 Tue 1…" at bounding box center [497, 184] width 994 height 312
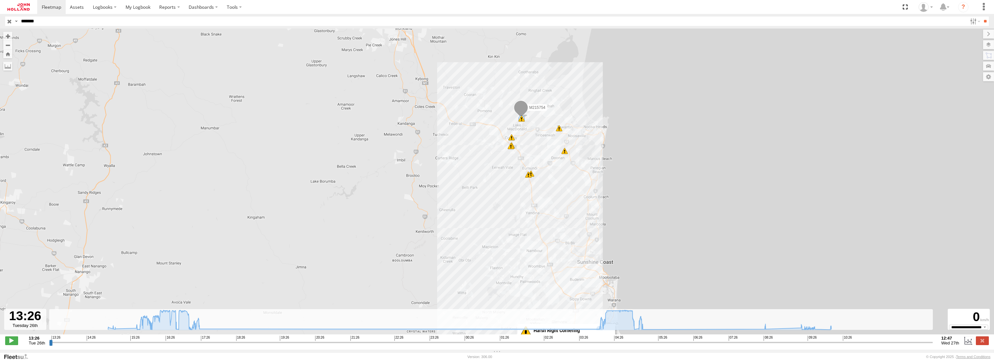
click at [528, 177] on span at bounding box center [528, 174] width 6 height 6
click at [557, 183] on div "M215754 16:11 Tue 16:11 Tue 16:42 Tue 16:42 Tue 17:16 Tue 17:15 Tue 17:15 Tue 1…" at bounding box center [497, 184] width 994 height 312
click at [564, 153] on span at bounding box center [565, 151] width 6 height 6
click at [566, 182] on div "M215754 16:11 Tue 16:11 Tue 16:42 Tue 16:42 Tue 17:16 Tue 17:15 Tue 17:15 Tue 1…" at bounding box center [497, 184] width 994 height 312
click at [511, 140] on span at bounding box center [512, 137] width 6 height 6
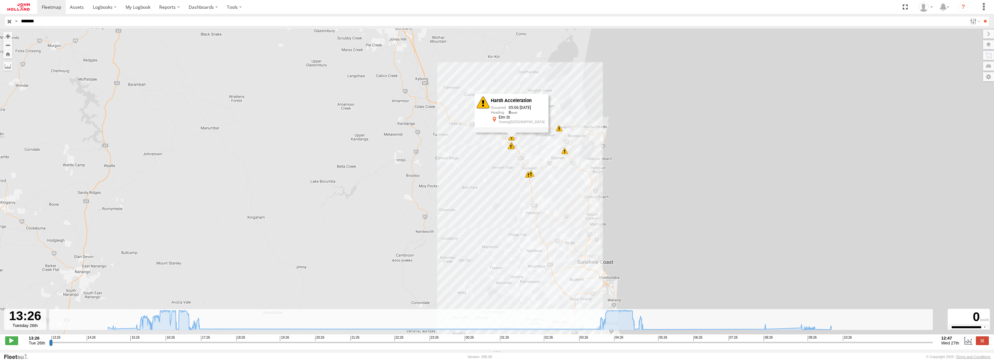
click at [510, 149] on span at bounding box center [511, 146] width 6 height 6
click at [553, 153] on div "M215754 16:11 Tue 16:11 Tue 16:42 Tue 16:42 Tue 17:16 Tue 17:15 Tue 17:15 Tue 1…" at bounding box center [497, 184] width 994 height 312
click at [521, 121] on div "5" at bounding box center [522, 118] width 6 height 6
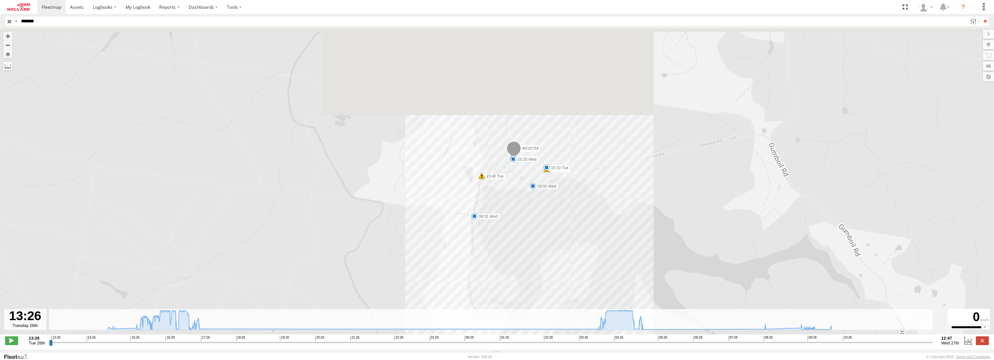
drag, startPoint x: 557, startPoint y: 78, endPoint x: 564, endPoint y: 242, distance: 164.3
click at [564, 242] on div "M215754 16:11 Tue 16:11 Tue 16:42 Tue 16:42 Tue 17:16 Tue 17:15 Tue 17:15 Tue 1…" at bounding box center [497, 184] width 994 height 312
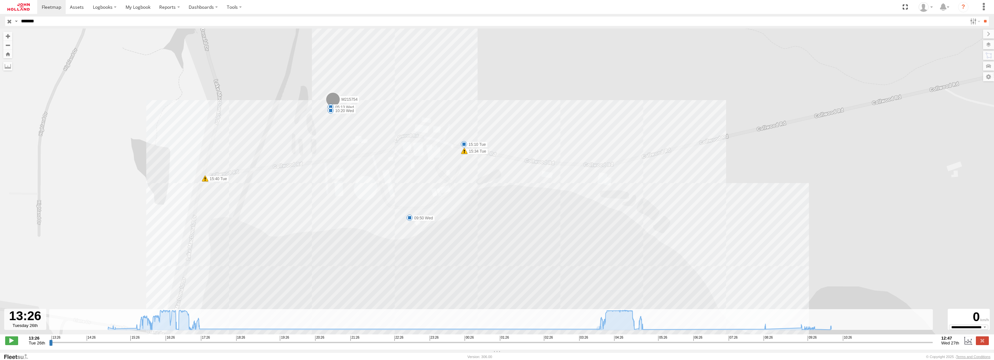
click at [464, 152] on span at bounding box center [464, 151] width 6 height 6
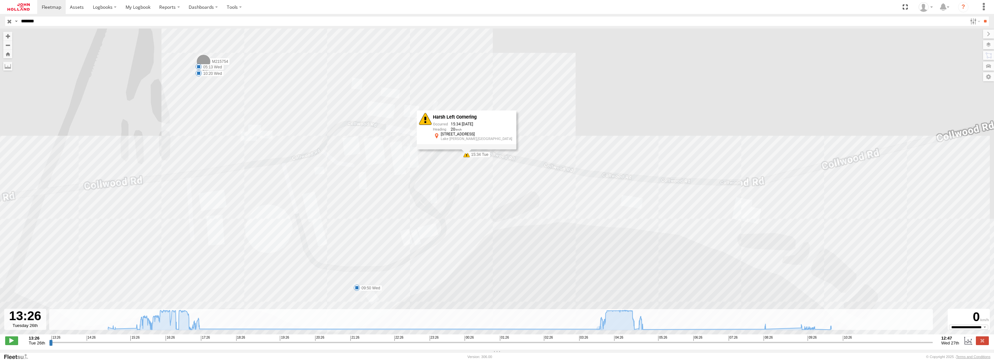
click at [303, 237] on div "M215754 16:11 Tue 16:11 Tue 16:42 Tue 16:42 Tue 17:16 Tue 17:15 Tue 17:15 Tue 1…" at bounding box center [497, 184] width 994 height 312
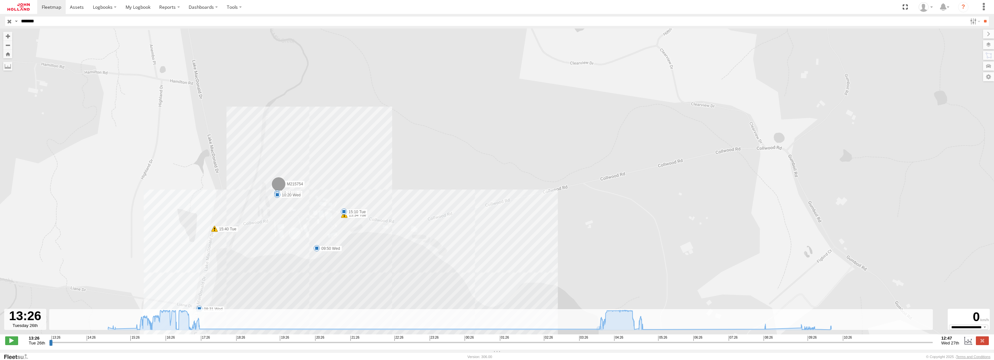
click at [214, 231] on span at bounding box center [214, 228] width 6 height 6
click at [487, 282] on div "M215754 16:11 Tue 16:11 Tue 16:42 Tue 16:42 Tue 17:16 Tue 17:15 Tue 17:15 Tue 1…" at bounding box center [497, 184] width 994 height 312
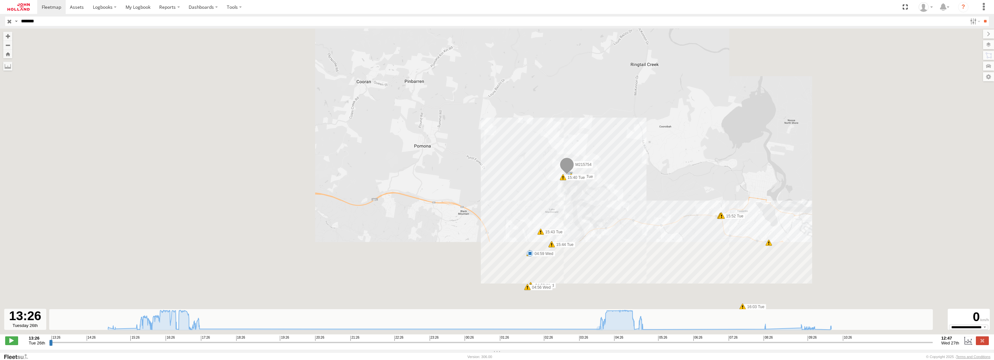
drag, startPoint x: 611, startPoint y: 181, endPoint x: 618, endPoint y: 110, distance: 70.8
click at [618, 110] on div "M215754 16:11 Tue 16:11 Tue 16:42 Tue 16:42 Tue 17:16 Tue 17:15 Tue 17:15 Tue 1…" at bounding box center [497, 184] width 994 height 312
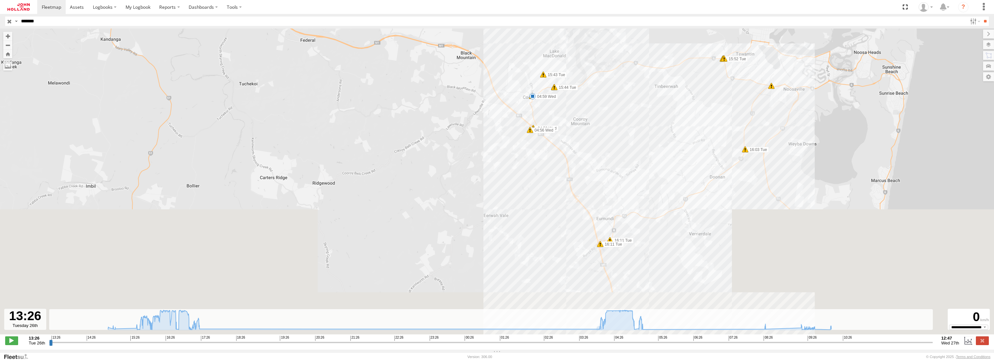
drag, startPoint x: 602, startPoint y: 199, endPoint x: 605, endPoint y: 162, distance: 37.3
click at [605, 162] on div "M215754 16:11 Tue 16:11 Tue 16:42 Tue 16:42 Tue 17:16 Tue 17:15 Tue 17:15 Tue 1…" at bounding box center [497, 184] width 994 height 312
